Goal: Information Seeking & Learning: Learn about a topic

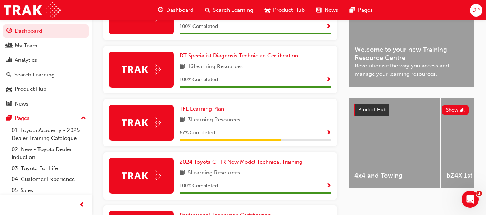
scroll to position [216, 0]
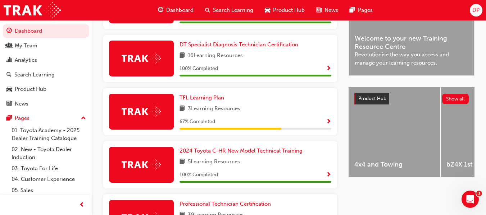
click at [328, 125] on span "Show Progress" at bounding box center [328, 122] width 5 height 6
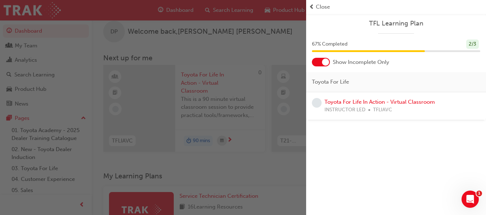
scroll to position [3, 0]
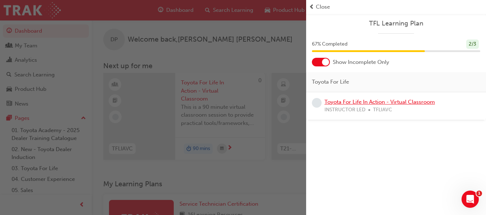
click at [370, 104] on link "Toyota For Life In Action - Virtual Classroom" at bounding box center [379, 102] width 110 height 6
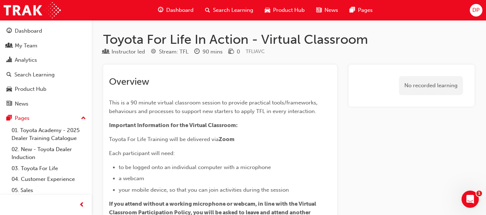
click at [182, 9] on span "Dashboard" at bounding box center [179, 10] width 27 height 8
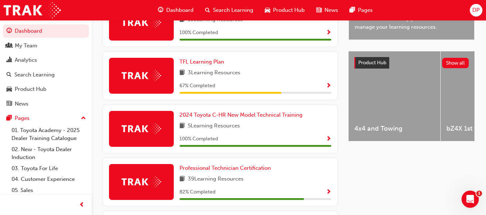
scroll to position [288, 0]
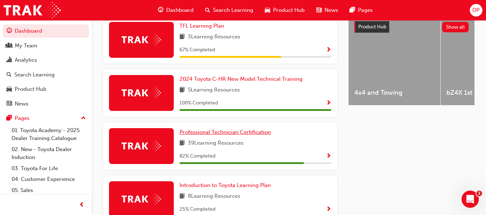
click at [244, 134] on span "Professional Technician Certification" at bounding box center [224, 132] width 91 height 6
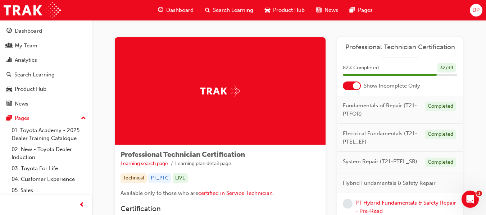
click at [181, 9] on span "Dashboard" at bounding box center [179, 10] width 27 height 8
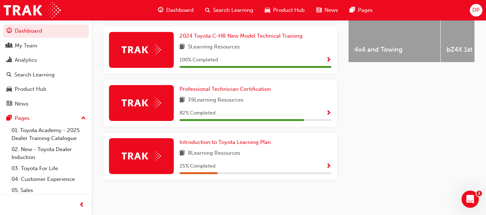
scroll to position [334, 0]
click at [328, 164] on span "Show Progress" at bounding box center [328, 167] width 5 height 6
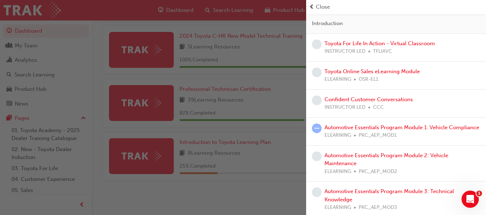
scroll to position [69, 0]
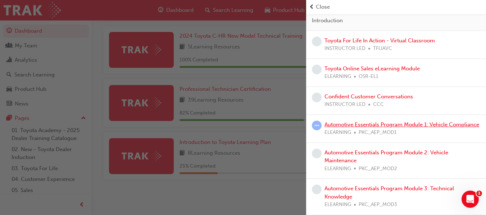
click at [381, 122] on link "Automotive Essentials Program Module 1: Vehicle Compliance" at bounding box center [401, 125] width 155 height 6
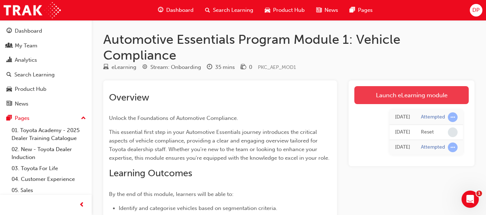
click at [396, 95] on link "Launch eLearning module" at bounding box center [411, 95] width 114 height 18
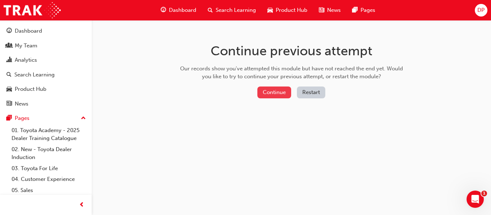
click at [277, 92] on button "Continue" at bounding box center [274, 93] width 34 height 12
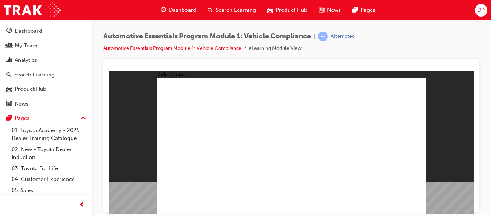
click at [224, 48] on link "Automotive Essentials Program Module 1: Vehicle Compliance" at bounding box center [172, 48] width 138 height 6
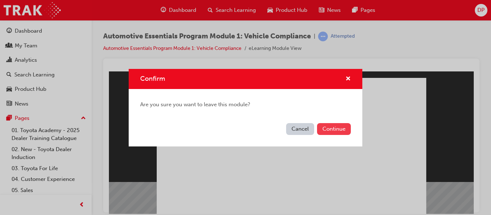
click at [337, 129] on button "Continue" at bounding box center [334, 129] width 34 height 12
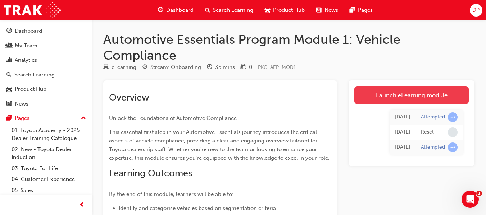
click at [404, 93] on link "Launch eLearning module" at bounding box center [411, 95] width 114 height 18
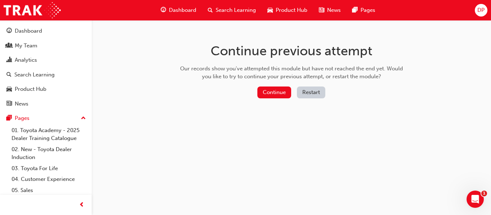
click at [310, 93] on button "Restart" at bounding box center [311, 93] width 28 height 12
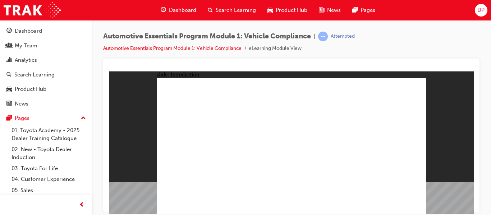
drag, startPoint x: 378, startPoint y: 174, endPoint x: 391, endPoint y: 134, distance: 42.6
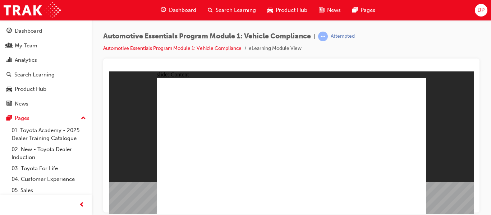
drag, startPoint x: 386, startPoint y: 151, endPoint x: 387, endPoint y: 162, distance: 10.8
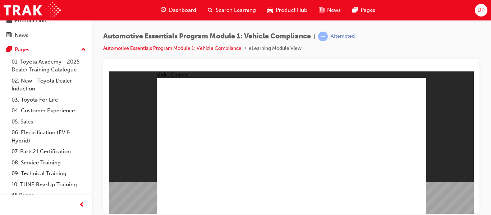
scroll to position [76, 0]
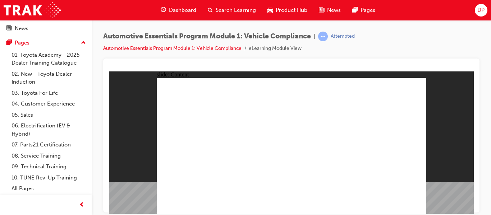
drag, startPoint x: 355, startPoint y: 197, endPoint x: 376, endPoint y: 201, distance: 21.6
drag, startPoint x: 390, startPoint y: 210, endPoint x: 396, endPoint y: 213, distance: 6.6
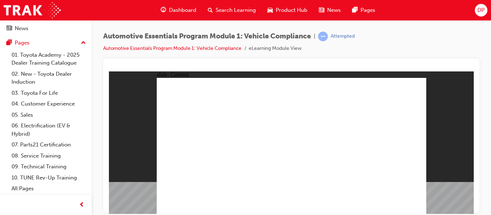
drag, startPoint x: 418, startPoint y: 209, endPoint x: 398, endPoint y: 183, distance: 33.1
drag, startPoint x: 398, startPoint y: 183, endPoint x: 359, endPoint y: 189, distance: 39.3
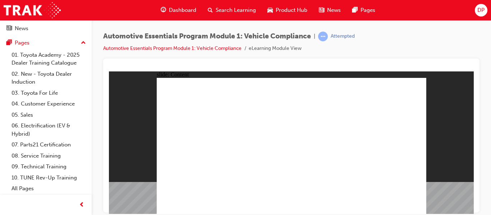
drag, startPoint x: 359, startPoint y: 189, endPoint x: 331, endPoint y: 177, distance: 30.6
drag, startPoint x: 289, startPoint y: 106, endPoint x: 273, endPoint y: 151, distance: 47.9
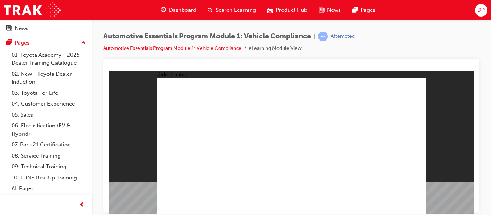
drag, startPoint x: 273, startPoint y: 156, endPoint x: 222, endPoint y: 161, distance: 50.9
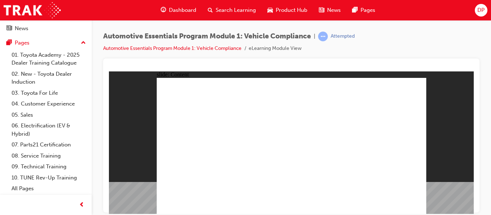
drag, startPoint x: 222, startPoint y: 160, endPoint x: 344, endPoint y: 178, distance: 123.6
drag, startPoint x: 344, startPoint y: 178, endPoint x: 338, endPoint y: 124, distance: 54.6
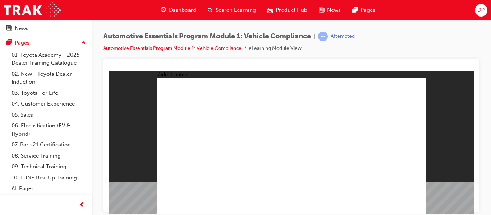
drag, startPoint x: 328, startPoint y: 160, endPoint x: 360, endPoint y: 165, distance: 31.6
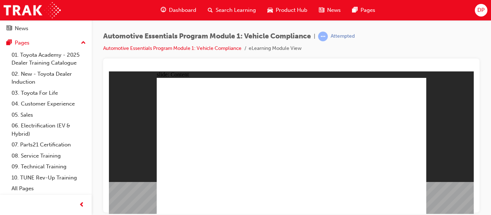
drag, startPoint x: 264, startPoint y: 147, endPoint x: 273, endPoint y: 144, distance: 9.1
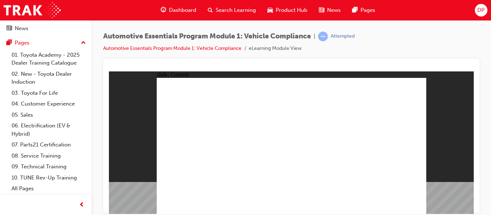
drag, startPoint x: 238, startPoint y: 160, endPoint x: 241, endPoint y: 180, distance: 21.1
drag, startPoint x: 246, startPoint y: 189, endPoint x: 260, endPoint y: 172, distance: 21.7
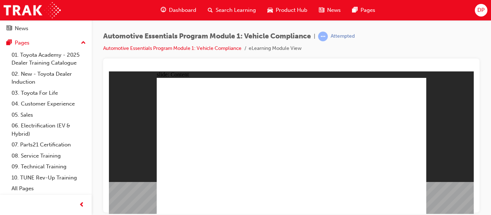
drag, startPoint x: 378, startPoint y: 105, endPoint x: 267, endPoint y: 170, distance: 128.1
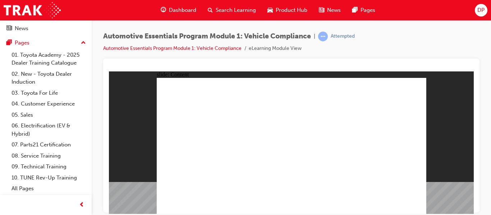
drag, startPoint x: 256, startPoint y: 173, endPoint x: 243, endPoint y: 181, distance: 15.0
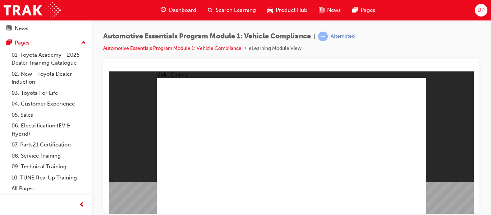
drag, startPoint x: 244, startPoint y: 132, endPoint x: 307, endPoint y: 138, distance: 63.6
drag, startPoint x: 315, startPoint y: 149, endPoint x: 344, endPoint y: 159, distance: 31.3
drag, startPoint x: 369, startPoint y: 173, endPoint x: 370, endPoint y: 166, distance: 7.0
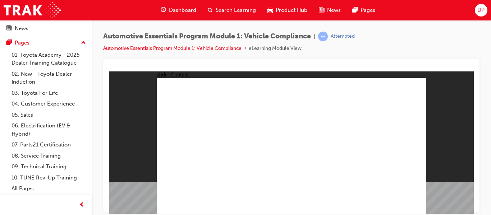
drag, startPoint x: 369, startPoint y: 114, endPoint x: 369, endPoint y: 107, distance: 7.6
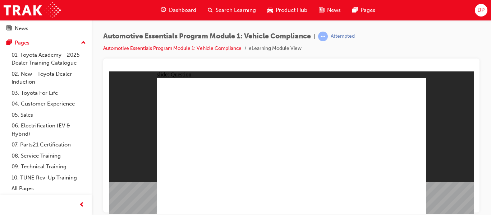
radio input "true"
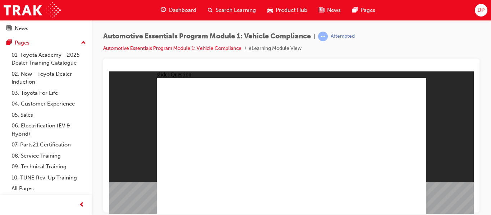
radio input "true"
